Goal: Task Accomplishment & Management: Manage account settings

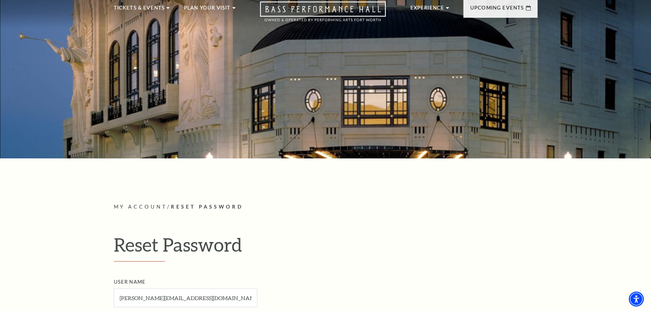
scroll to position [137, 0]
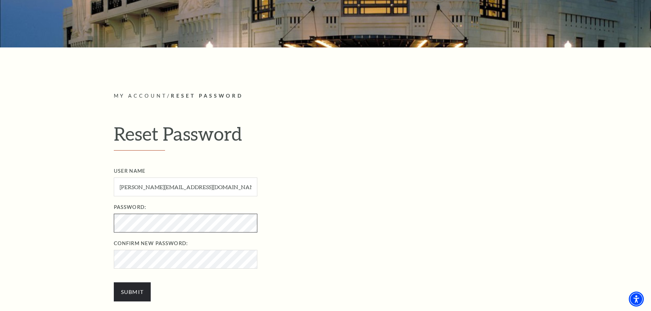
click at [112, 225] on div "My Account / Reset Password Reset Password User Name tom@tomteam.com User Name …" at bounding box center [325, 199] width 437 height 305
click at [298, 235] on ul "User Name tom@tomteam.com User Name required Password: Password required Confir…" at bounding box center [333, 218] width 438 height 102
click at [133, 289] on input "Submit" at bounding box center [132, 292] width 37 height 19
click at [304, 267] on li "Confirm New Password:" at bounding box center [333, 254] width 438 height 29
click at [139, 292] on input "Submit" at bounding box center [132, 292] width 37 height 19
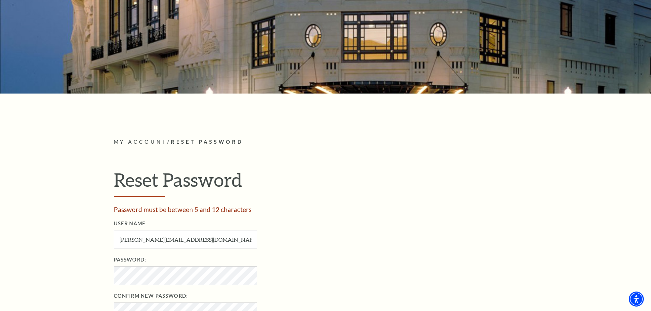
scroll to position [103, 0]
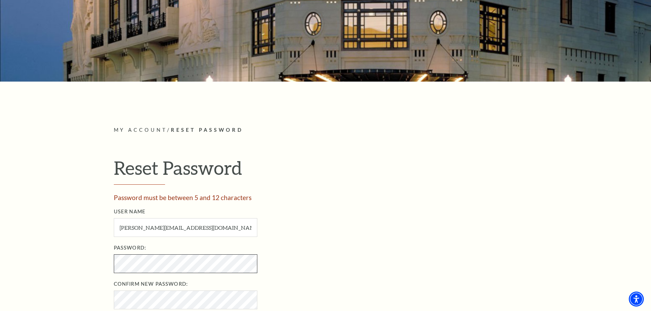
click at [90, 267] on div "My Account / Reset Password Reset Password Password must be between 5 and 12 ch…" at bounding box center [325, 238] width 651 height 312
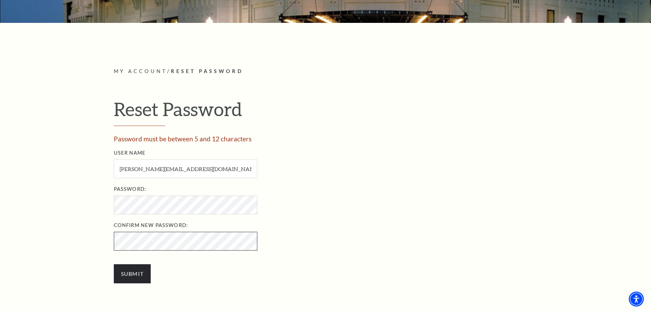
scroll to position [171, 0]
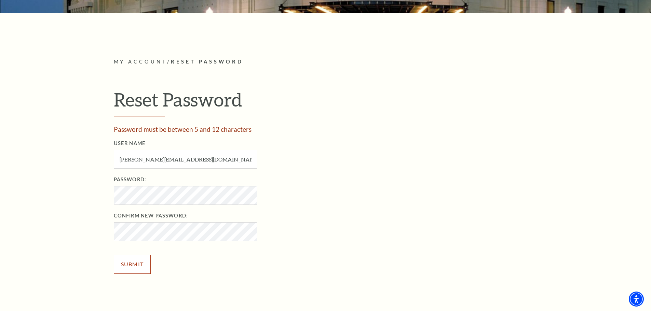
click at [134, 263] on input "Submit" at bounding box center [132, 264] width 37 height 19
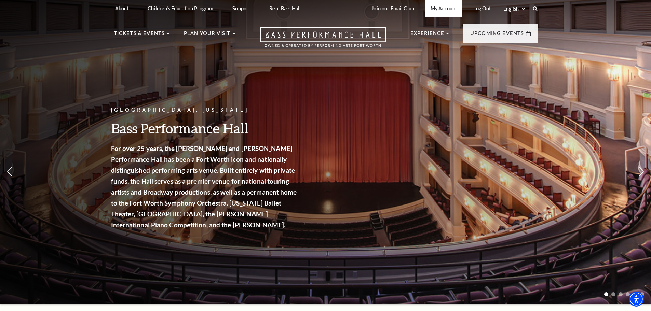
click at [446, 8] on link "My Account" at bounding box center [443, 8] width 37 height 17
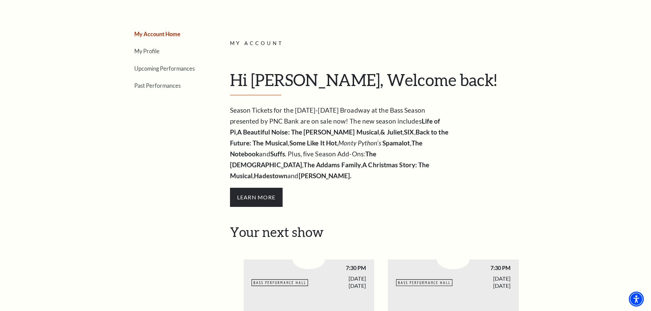
scroll to position [68, 0]
